Goal: Transaction & Acquisition: Obtain resource

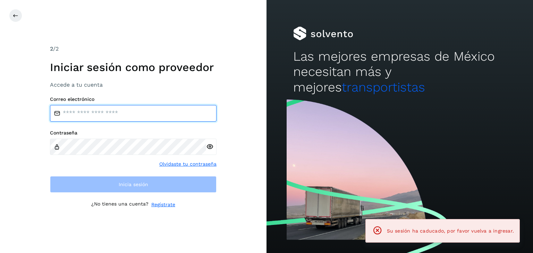
type input "**********"
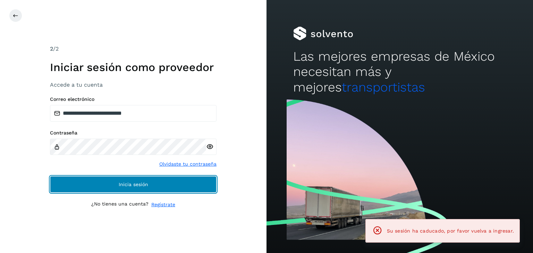
click at [172, 183] on button "Inicia sesión" at bounding box center [133, 184] width 166 height 17
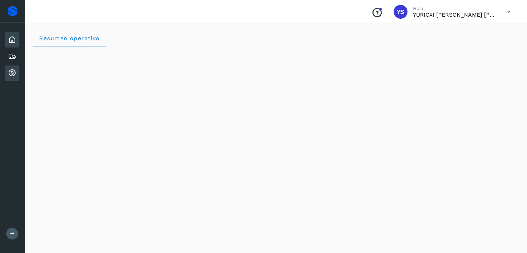
click at [10, 74] on icon at bounding box center [12, 73] width 8 height 8
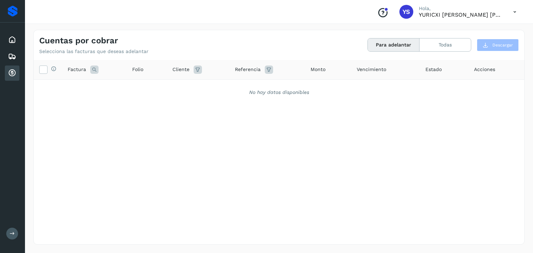
click at [385, 46] on button "Para adelantar" at bounding box center [394, 44] width 52 height 13
click at [437, 48] on button "Todas" at bounding box center [444, 44] width 51 height 13
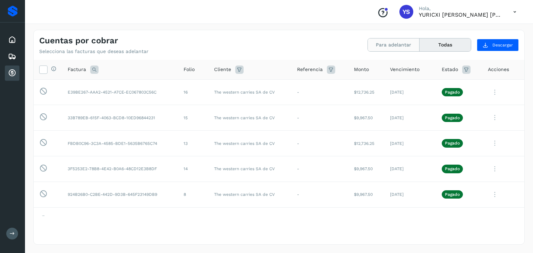
click at [406, 49] on button "Para adelantar" at bounding box center [394, 44] width 52 height 13
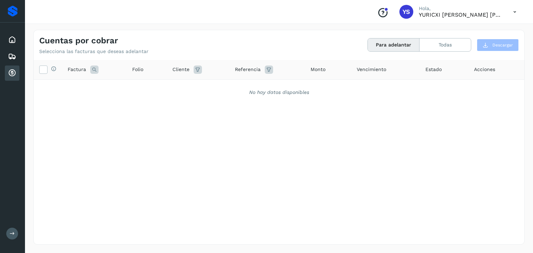
click at [311, 101] on div "No hay datos disponibles" at bounding box center [279, 92] width 490 height 25
click at [20, 41] on div "Inicio Embarques Cuentas por cobrar" at bounding box center [12, 57] width 25 height 68
click at [12, 36] on icon at bounding box center [12, 40] width 8 height 8
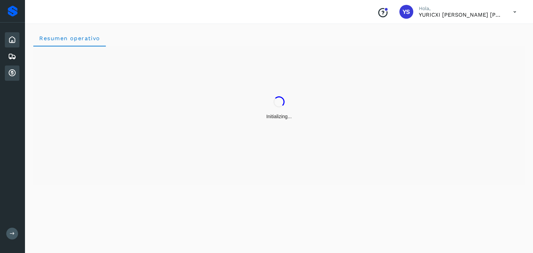
click at [8, 76] on icon at bounding box center [12, 73] width 8 height 8
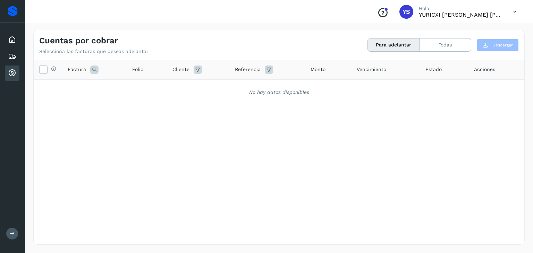
click at [317, 128] on div "Selecciona todas las facturas disponibles para adelanto Factura Folio Cliente R…" at bounding box center [279, 138] width 490 height 156
click at [426, 49] on button "Todas" at bounding box center [444, 44] width 51 height 13
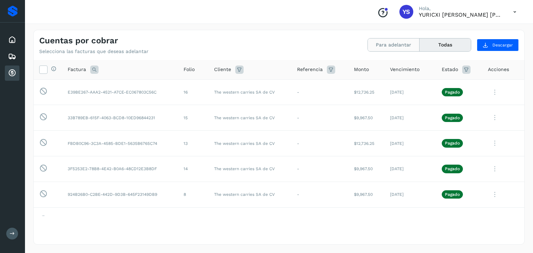
click at [409, 45] on button "Para adelantar" at bounding box center [394, 44] width 52 height 13
